Goal: Information Seeking & Learning: Learn about a topic

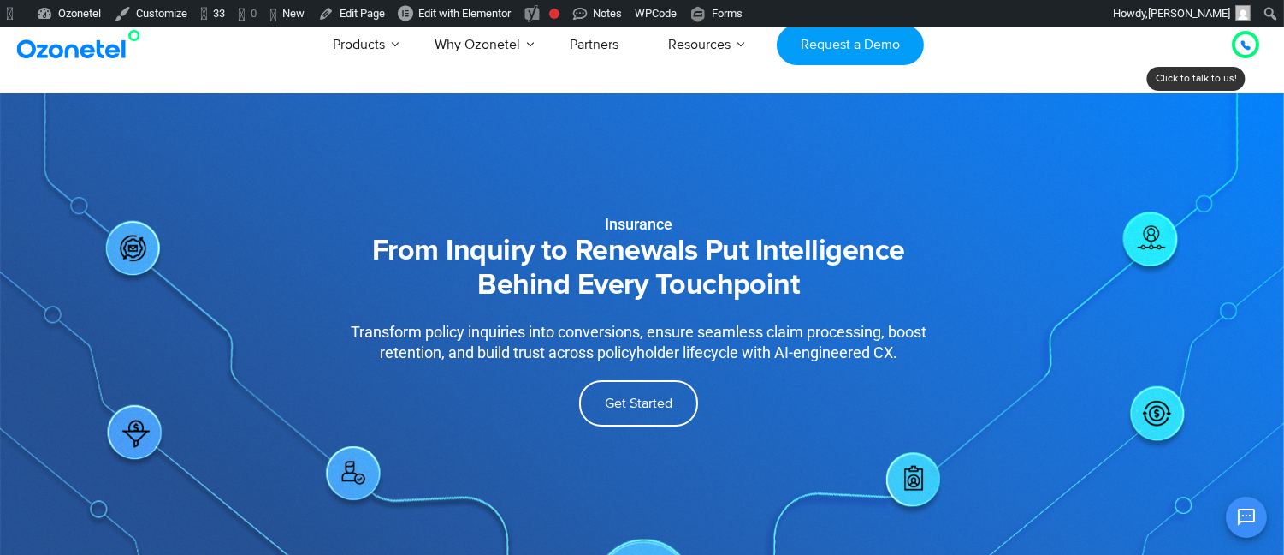
click at [1034, 175] on div "Insurance From Inquiry to Renewals Put Intelligence Behind Every Touchpoint Tra…" at bounding box center [639, 280] width 849 height 351
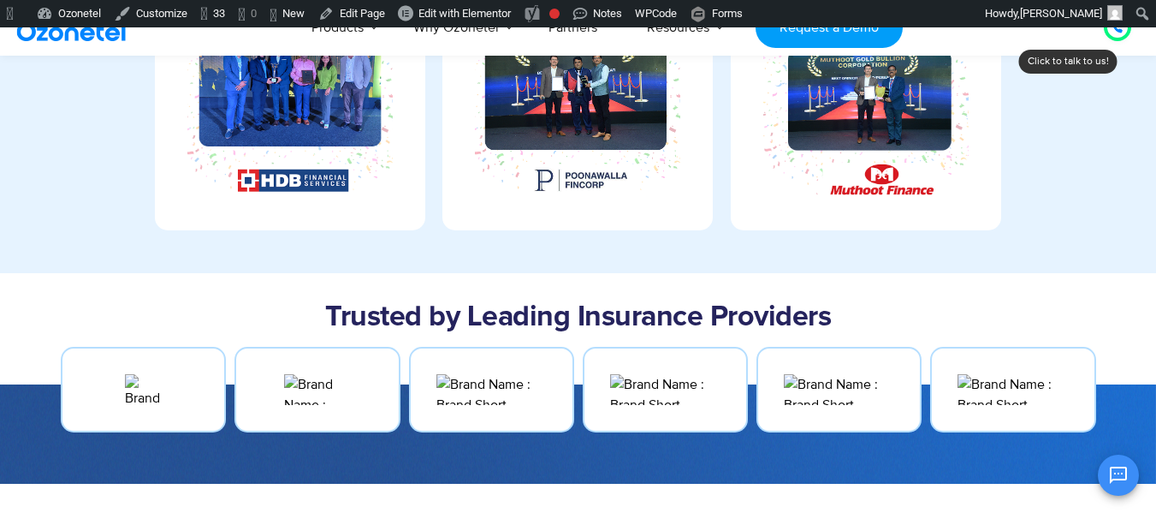
scroll to position [599, 0]
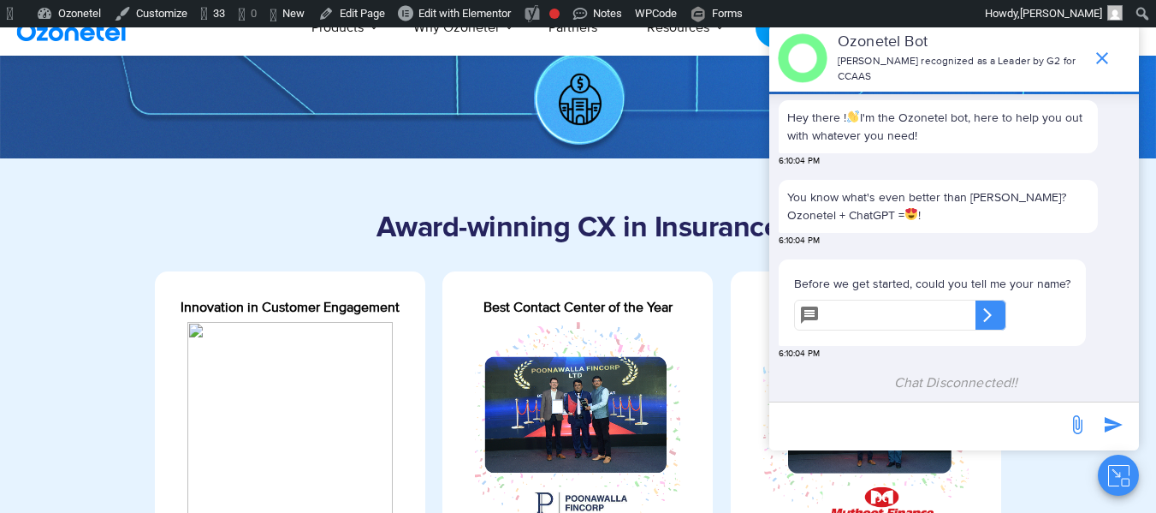
scroll to position [599, 0]
